Goal: Task Accomplishment & Management: Manage account settings

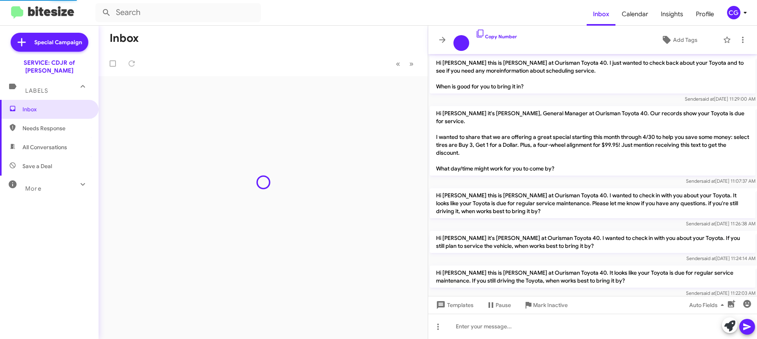
scroll to position [506, 0]
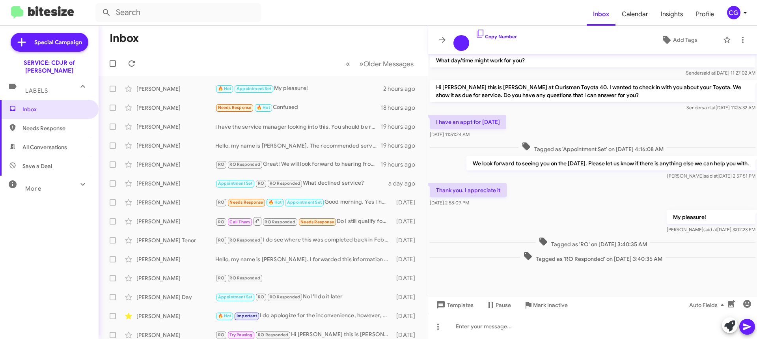
click at [735, 17] on div "CG" at bounding box center [733, 12] width 13 height 13
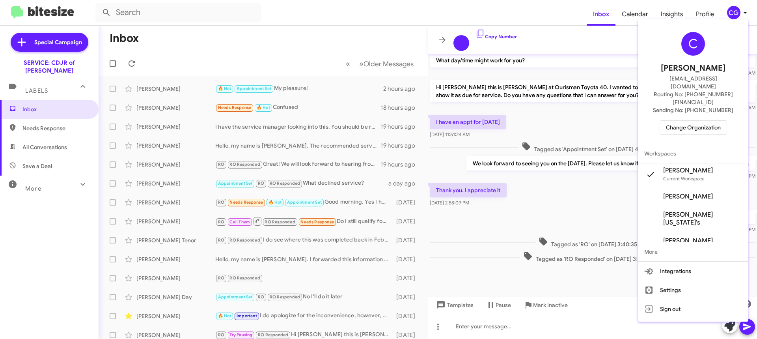
click at [702, 121] on span "Change Organization" at bounding box center [693, 127] width 55 height 13
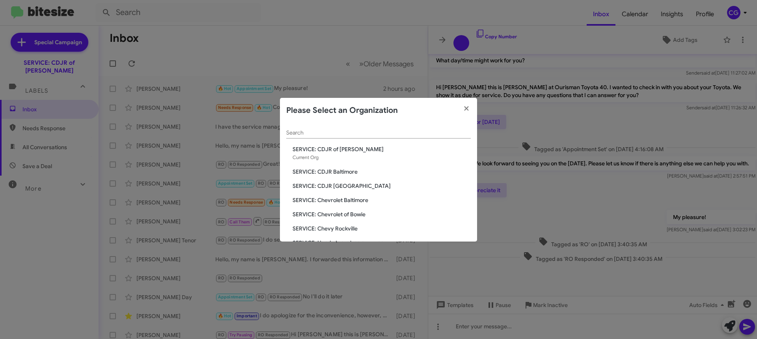
click at [334, 173] on span "SERVICE: CDJR Baltimore" at bounding box center [382, 172] width 178 height 8
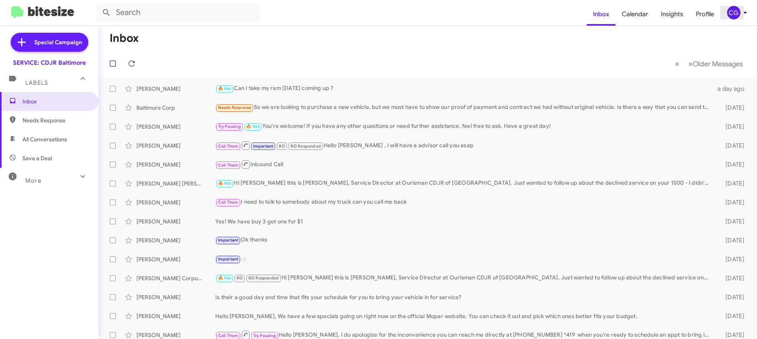
click at [740, 11] on span "CG" at bounding box center [739, 12] width 24 height 13
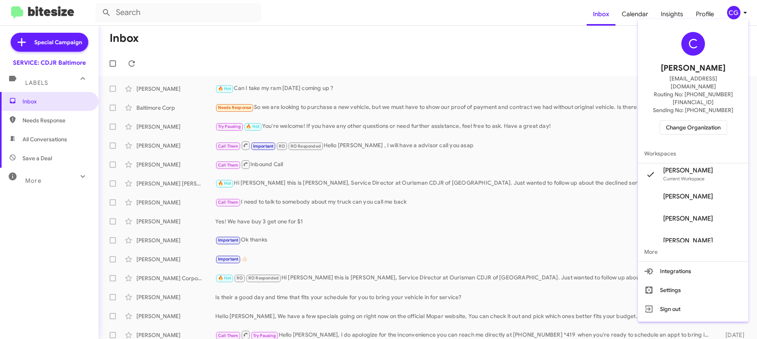
click at [706, 121] on span "Change Organization" at bounding box center [693, 127] width 55 height 13
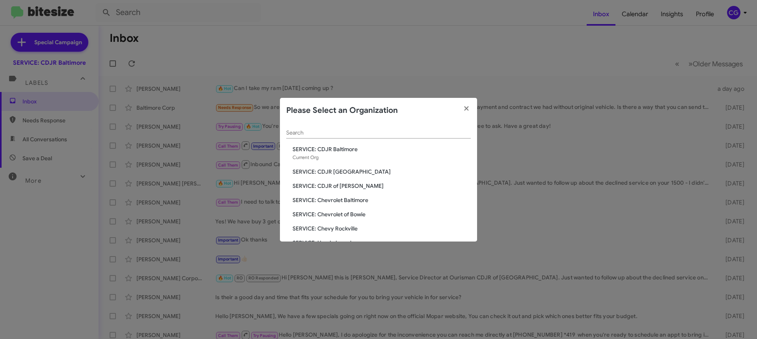
drag, startPoint x: 331, startPoint y: 188, endPoint x: 343, endPoint y: 186, distance: 12.8
click at [331, 188] on span "SERVICE: CDJR of Bowie" at bounding box center [382, 186] width 178 height 8
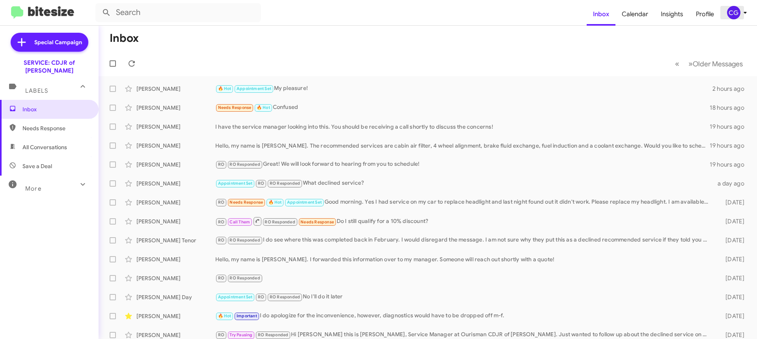
click at [724, 8] on button "CG" at bounding box center [735, 12] width 28 height 13
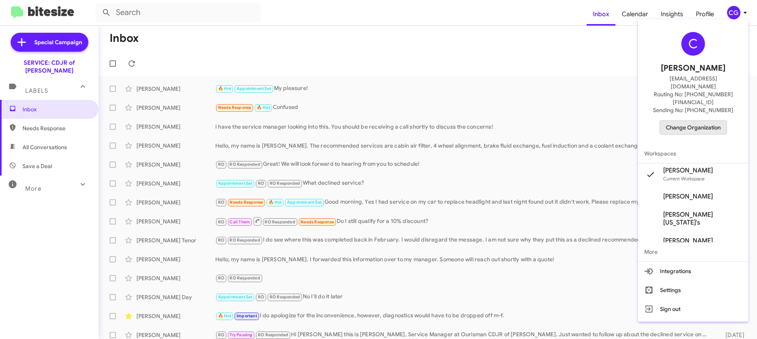
click at [719, 121] on span "Change Organization" at bounding box center [693, 127] width 55 height 13
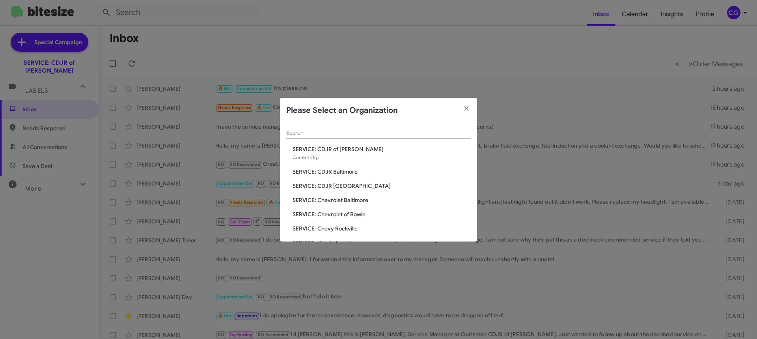
click at [357, 198] on span "SERVICE: Chevrolet Baltimore" at bounding box center [382, 200] width 178 height 8
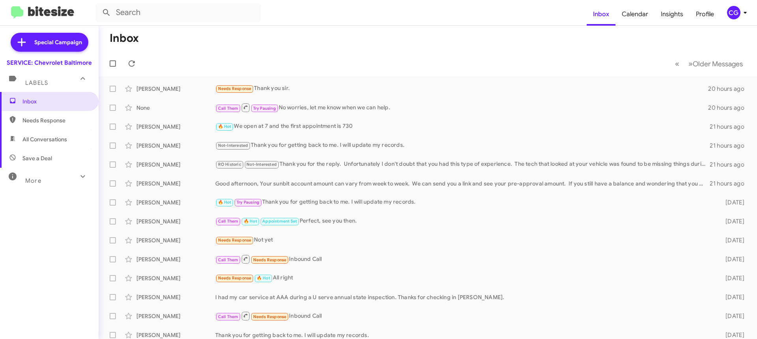
click at [731, 13] on div "CG" at bounding box center [733, 12] width 13 height 13
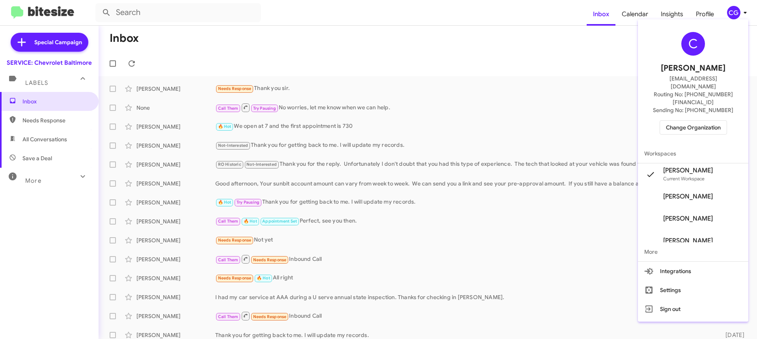
click at [709, 121] on span "Change Organization" at bounding box center [693, 127] width 55 height 13
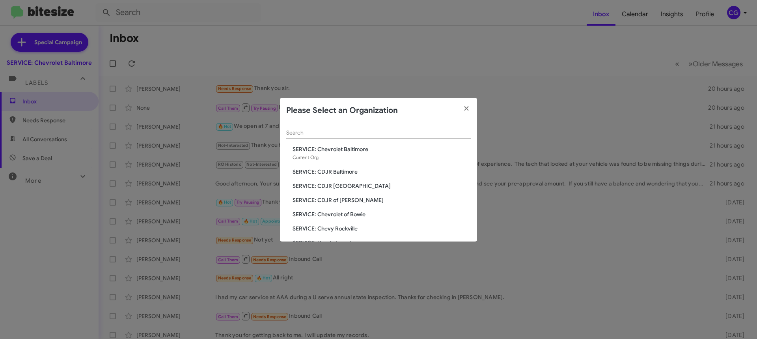
click at [356, 216] on span "SERVICE: Chevrolet of Bowie" at bounding box center [382, 214] width 178 height 8
